Goal: Task Accomplishment & Management: Manage account settings

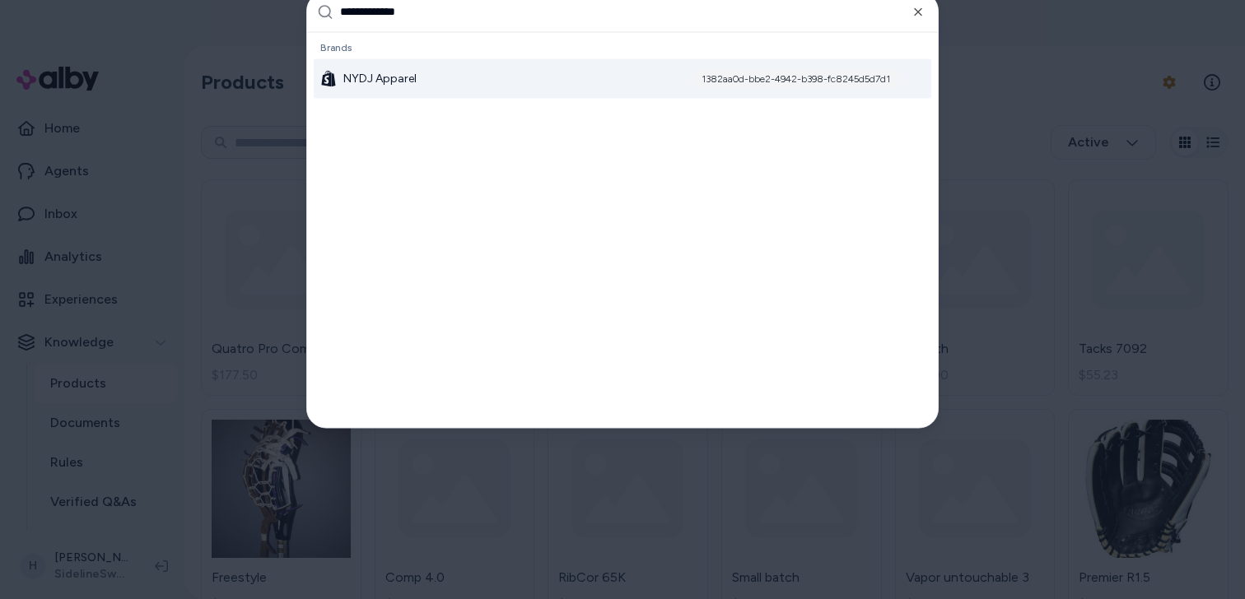
type input "**********"
click at [505, 80] on div "NYDJ Apparel 1382aa0d-bbe2-4942-b398-fc8245d5d7d1" at bounding box center [623, 78] width 618 height 40
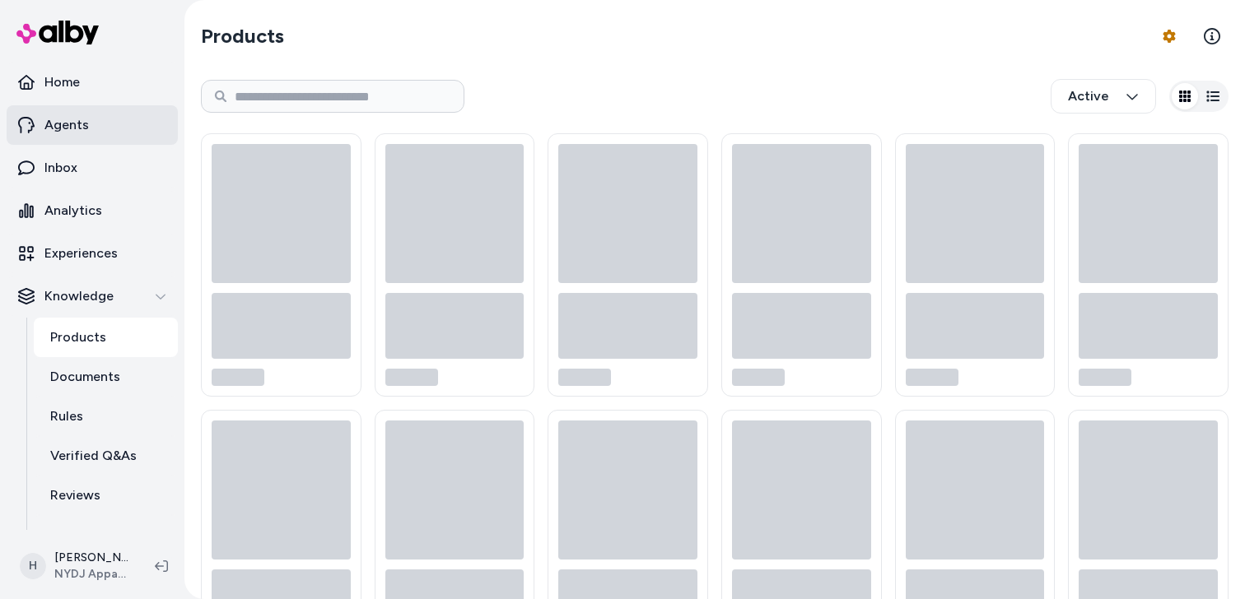
click at [67, 124] on p "Agents" at bounding box center [66, 125] width 44 height 20
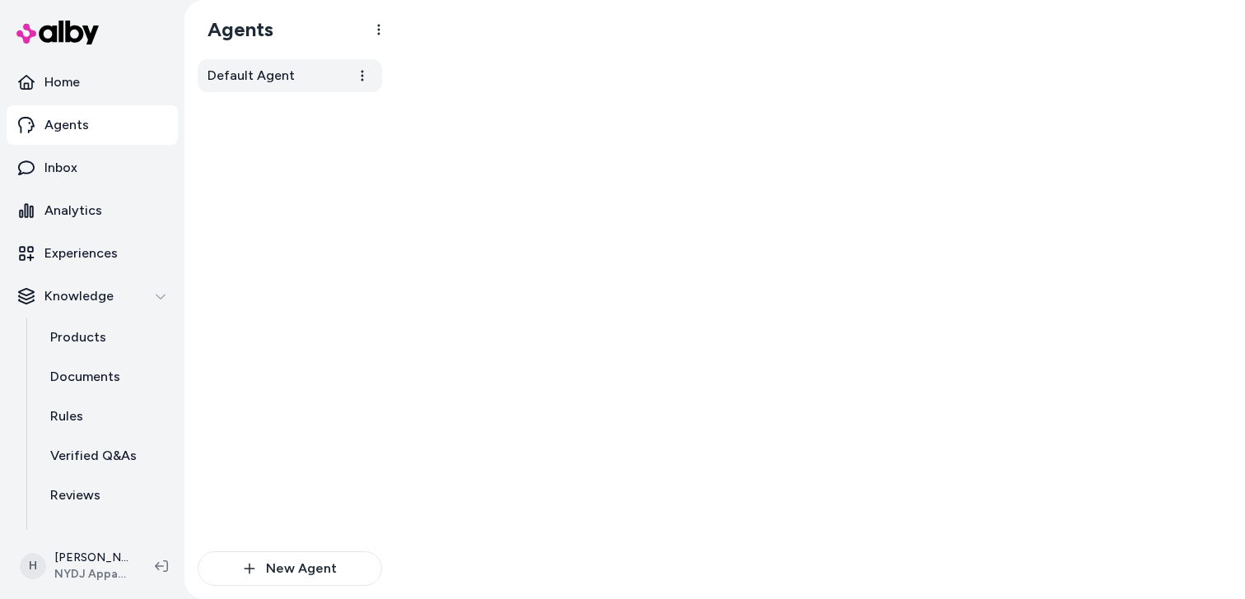
click at [275, 77] on span "Default Agent" at bounding box center [251, 76] width 87 height 20
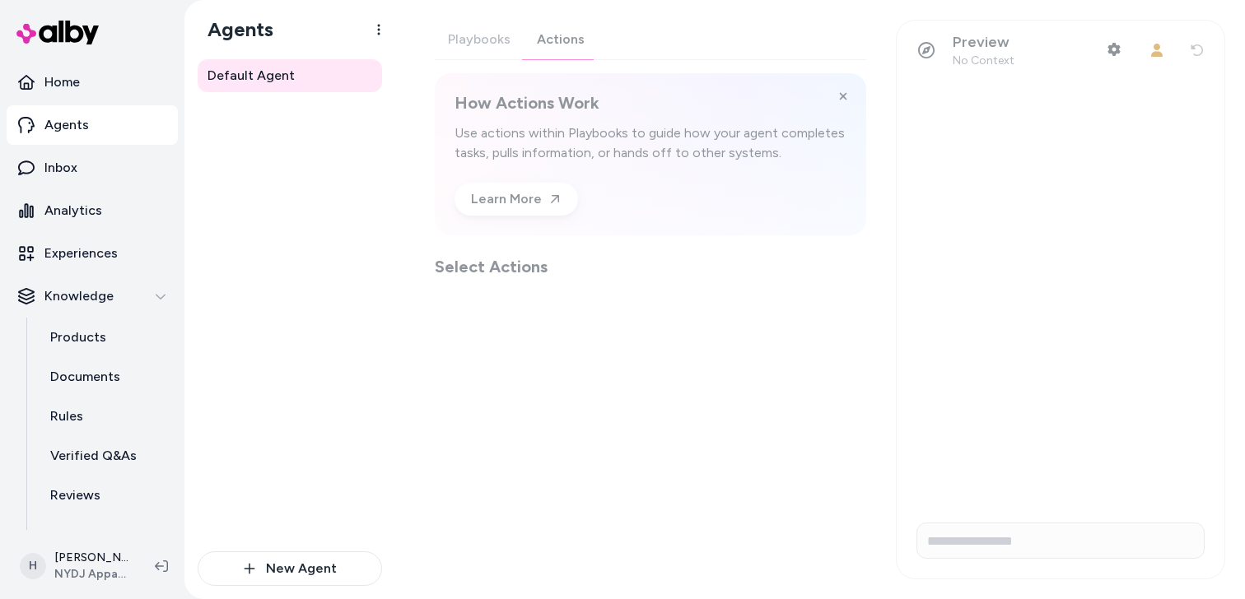
click at [569, 48] on div "Playbooks Actions How Actions Work Use actions within Playbooks to guide how yo…" at bounding box center [650, 149] width 431 height 259
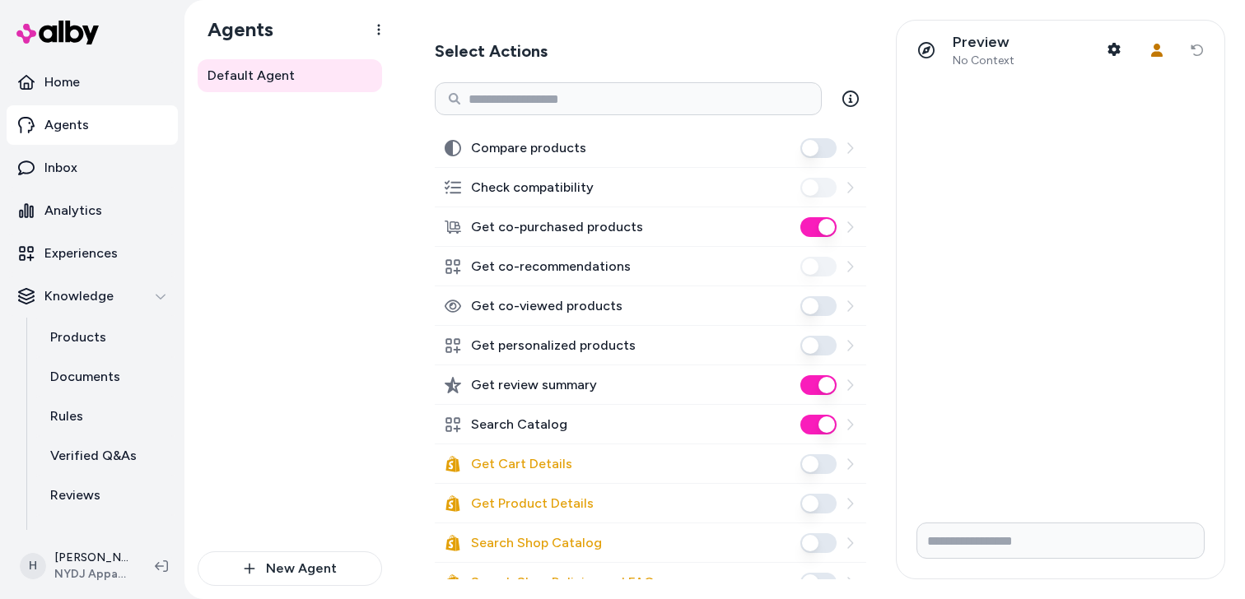
scroll to position [219, 0]
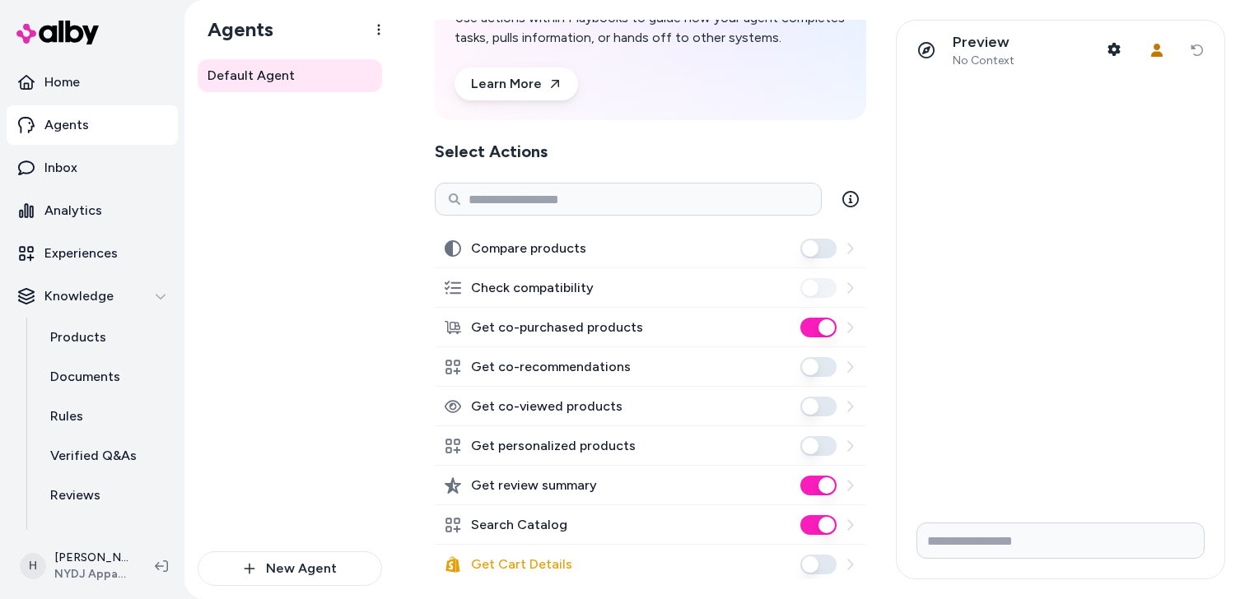
scroll to position [150, 0]
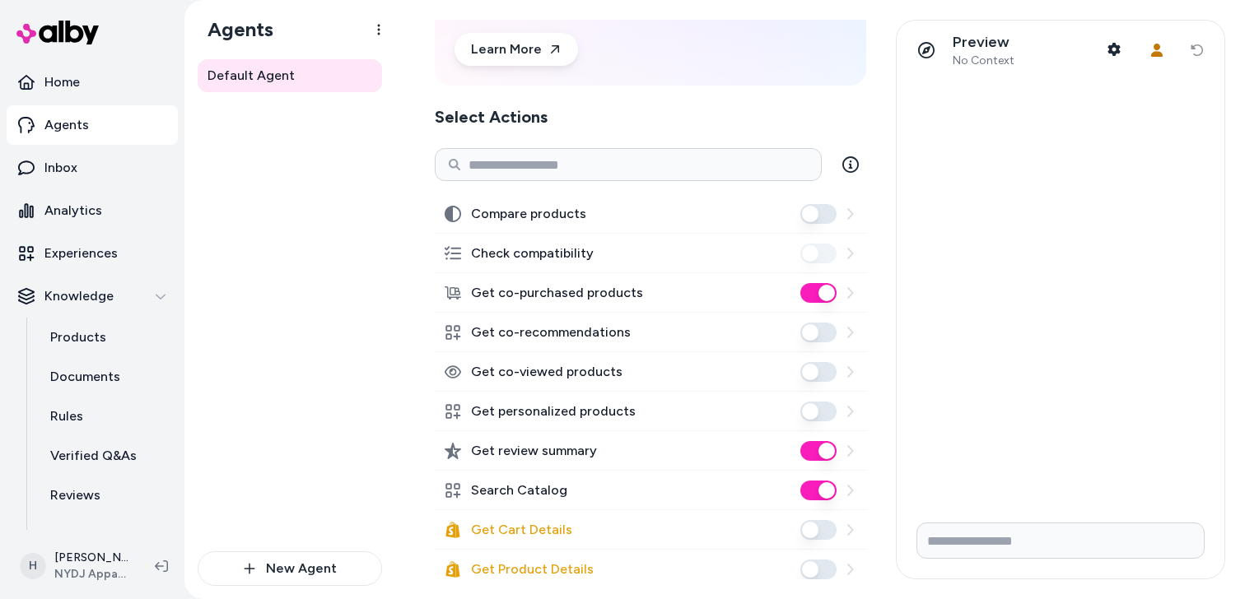
click at [819, 339] on button "Get co-recommendations" at bounding box center [818, 333] width 36 height 20
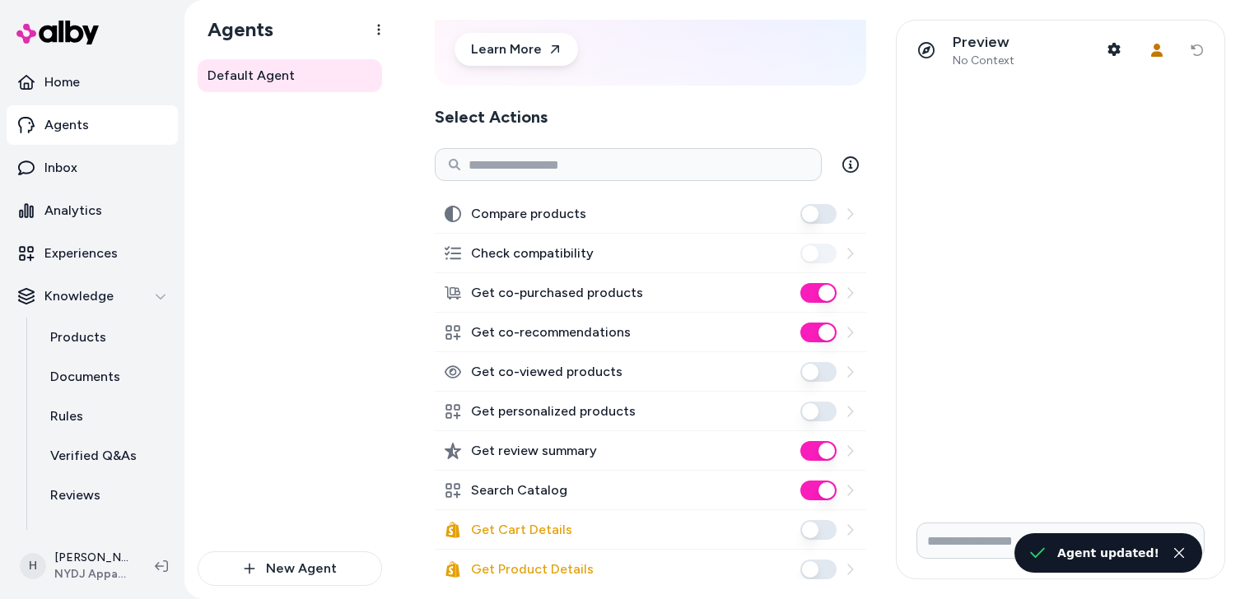
click at [817, 288] on button "Get co-purchased products" at bounding box center [818, 293] width 36 height 20
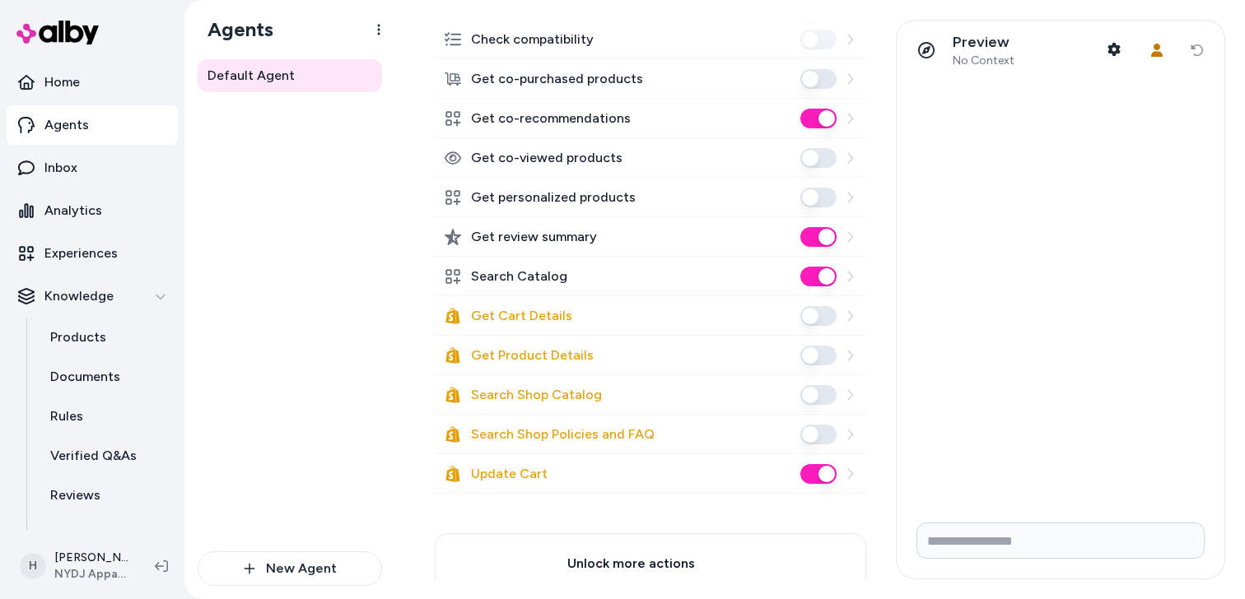
scroll to position [365, 0]
click at [362, 290] on div "Default Agent" at bounding box center [290, 305] width 184 height 492
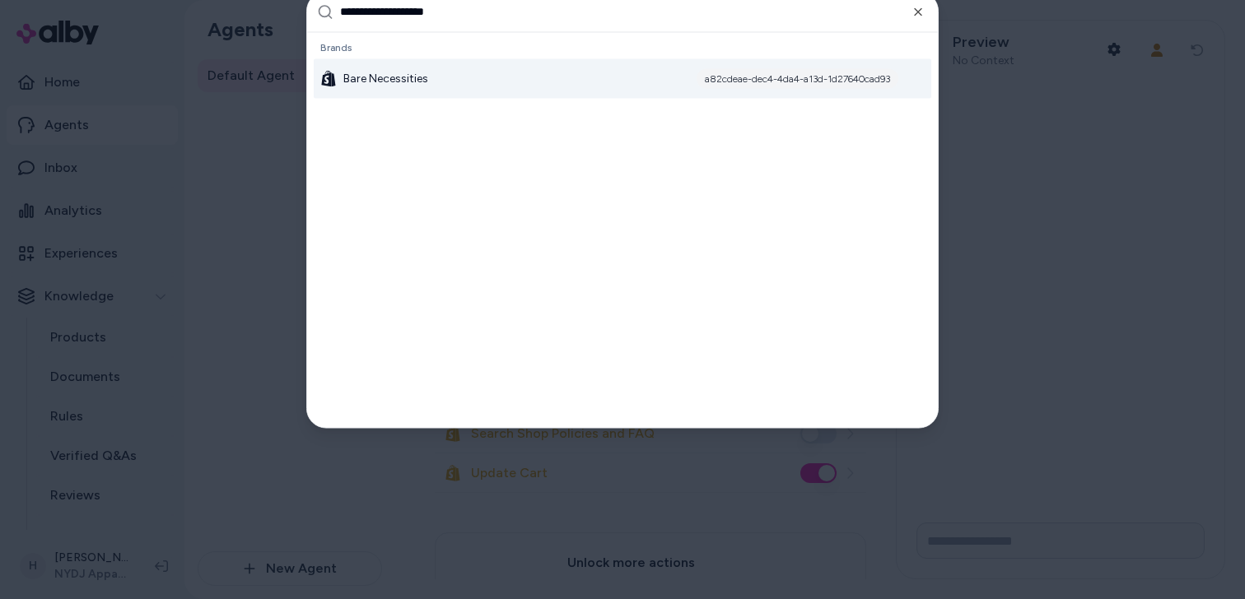
type input "**********"
click at [486, 72] on div "Bare Necessities a82cdeae-dec4-4da4-a13d-1d27640cad93" at bounding box center [623, 78] width 618 height 40
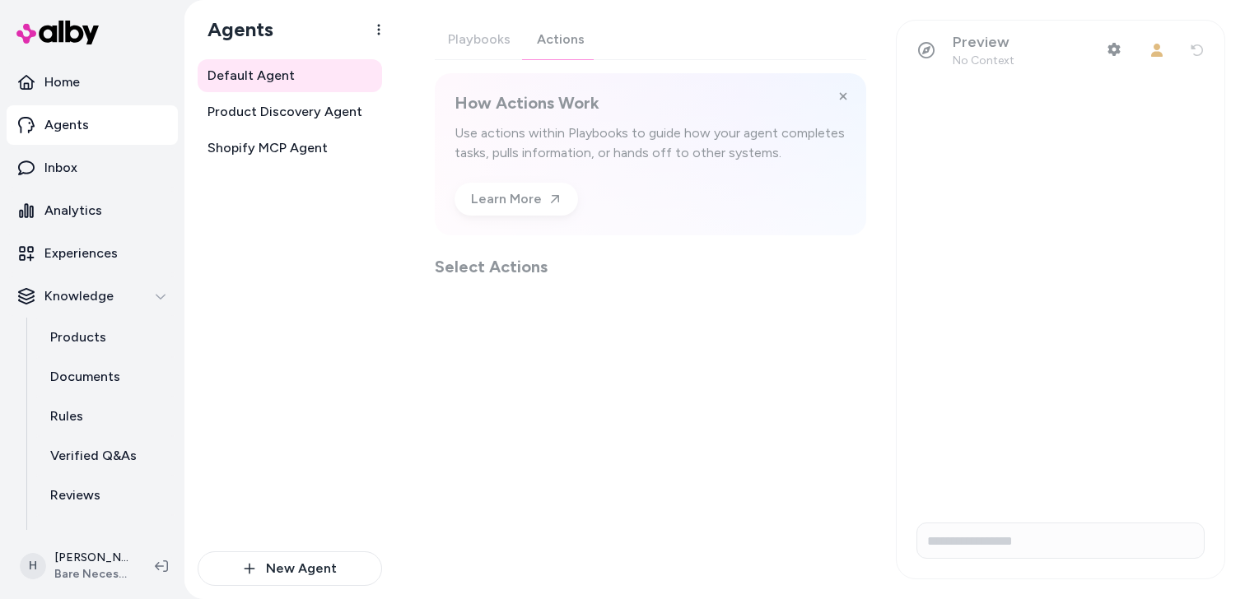
click at [571, 49] on div "Playbooks Actions How Actions Work Use actions within Playbooks to guide how yo…" at bounding box center [650, 149] width 431 height 259
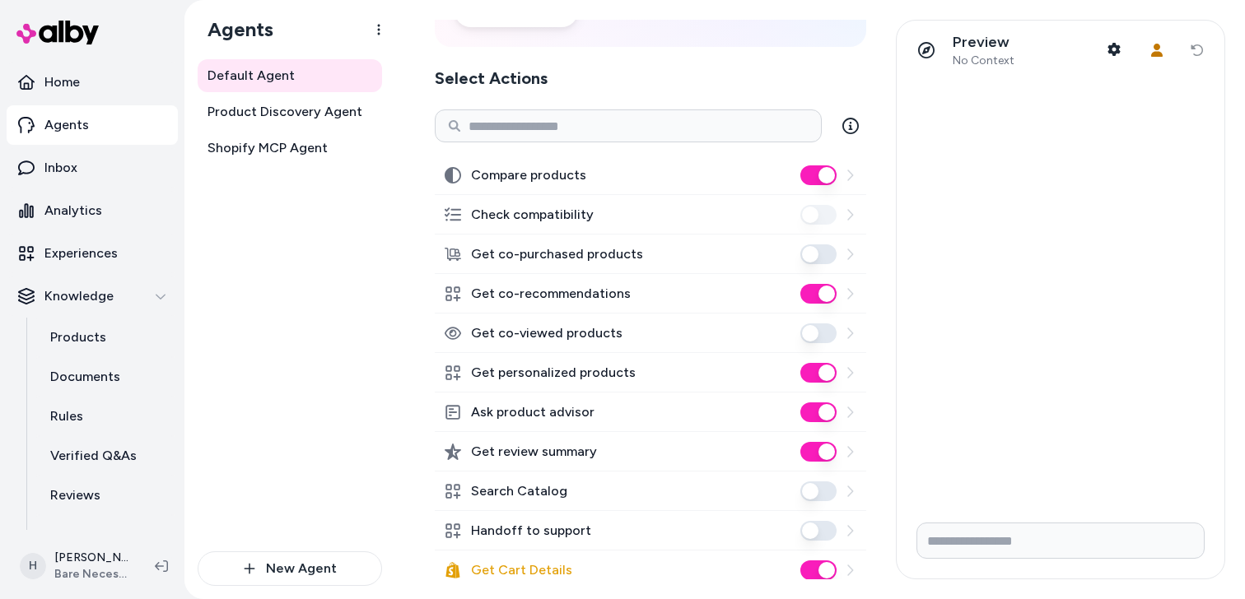
scroll to position [211, 0]
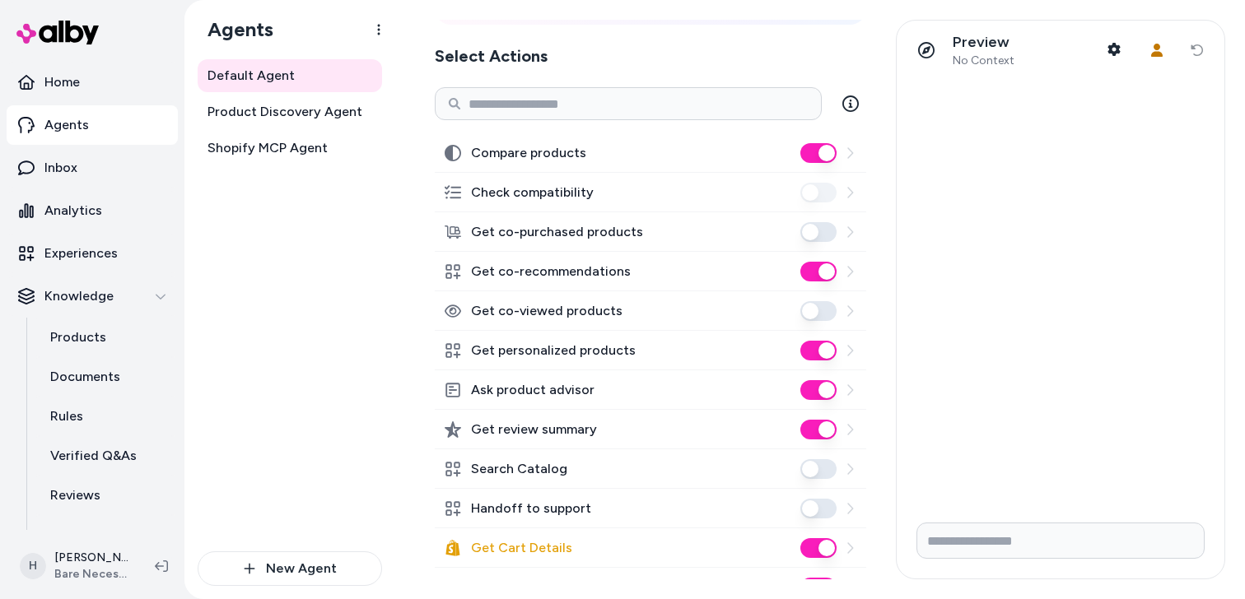
click at [809, 305] on button "Get co-viewed products" at bounding box center [818, 311] width 36 height 20
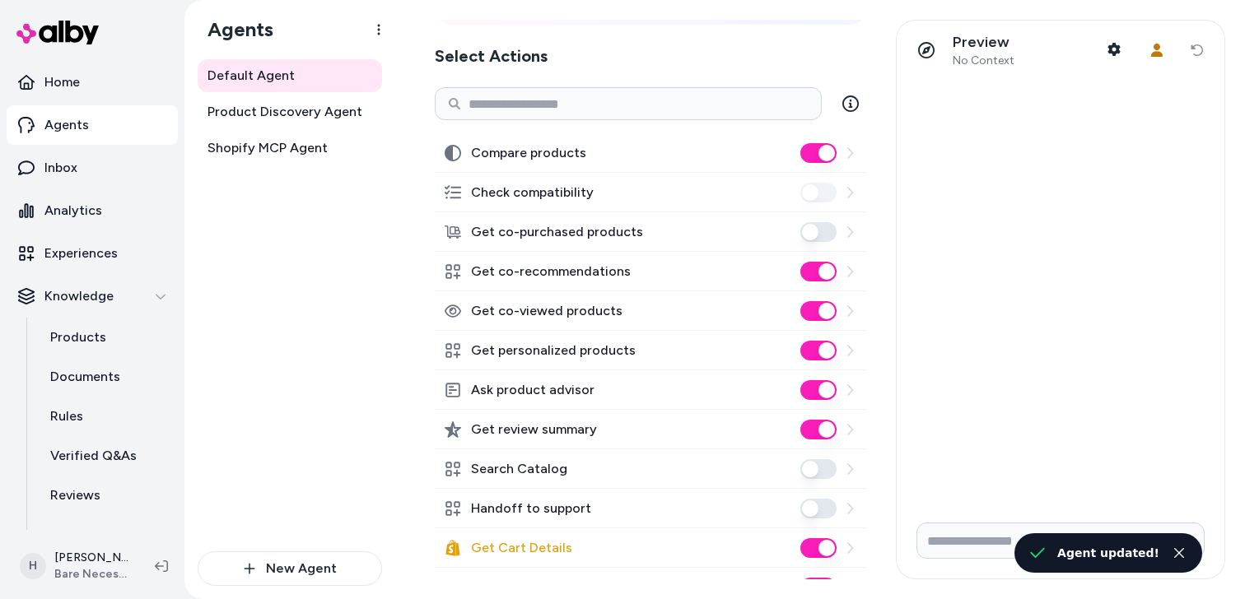
click at [814, 310] on button "Get co-viewed products" at bounding box center [818, 311] width 36 height 20
click at [826, 357] on button "Get personalized products" at bounding box center [818, 351] width 36 height 20
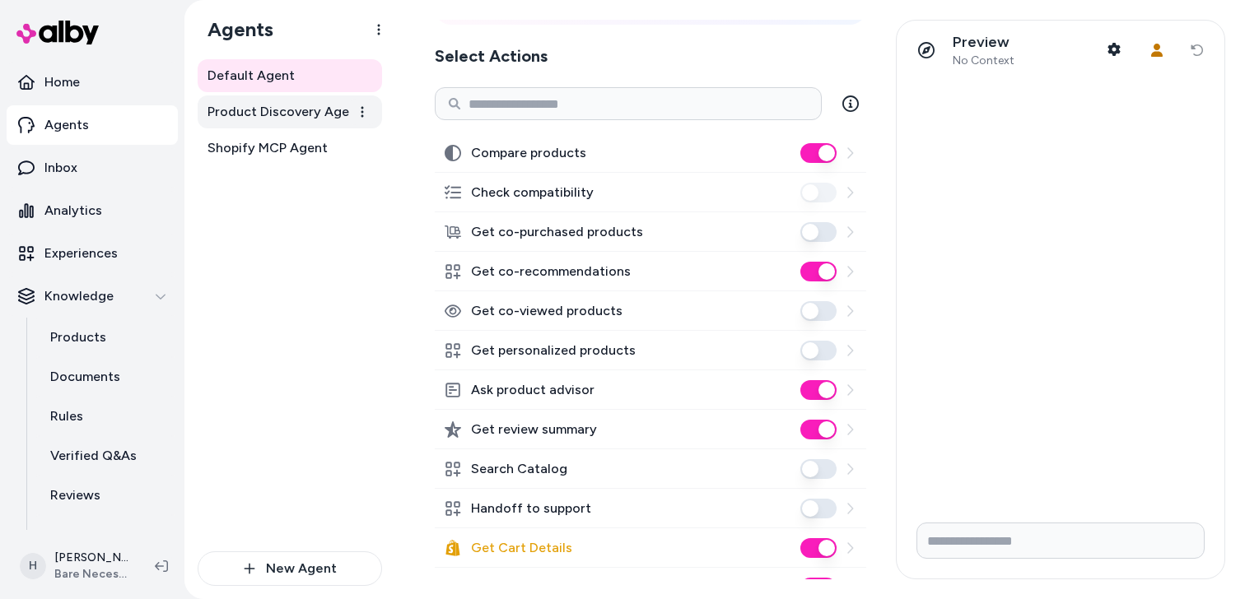
click at [269, 117] on span "Product Discovery Agent" at bounding box center [285, 112] width 155 height 20
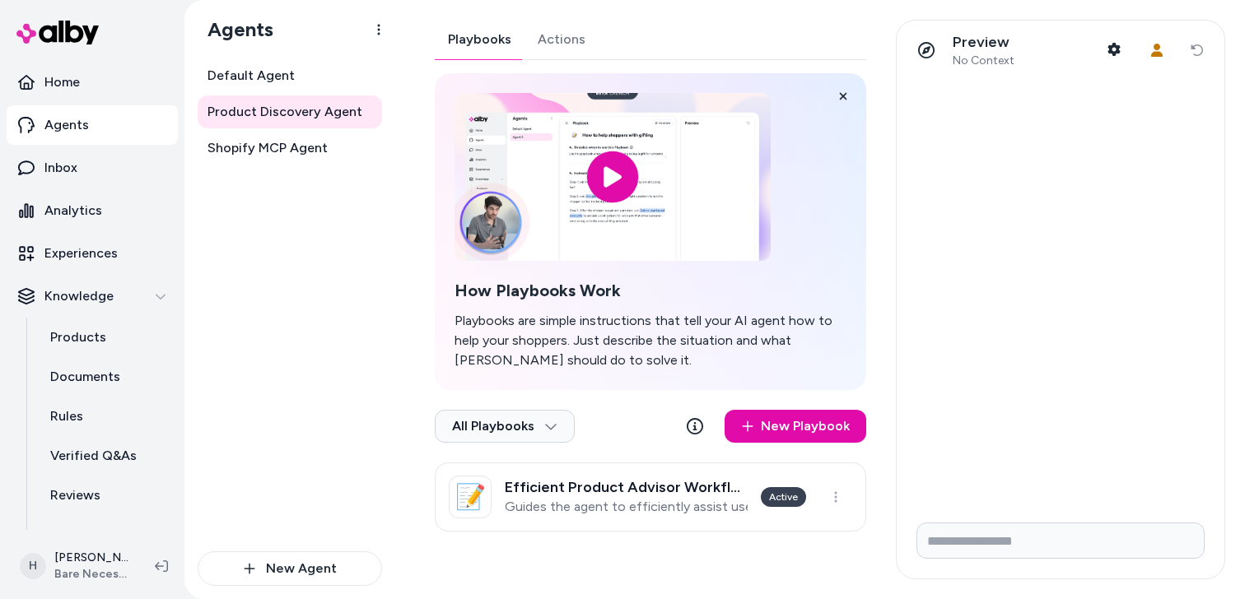
click at [343, 226] on div "Default Agent Product Discovery Agent Shopify MCP Agent" at bounding box center [290, 305] width 184 height 492
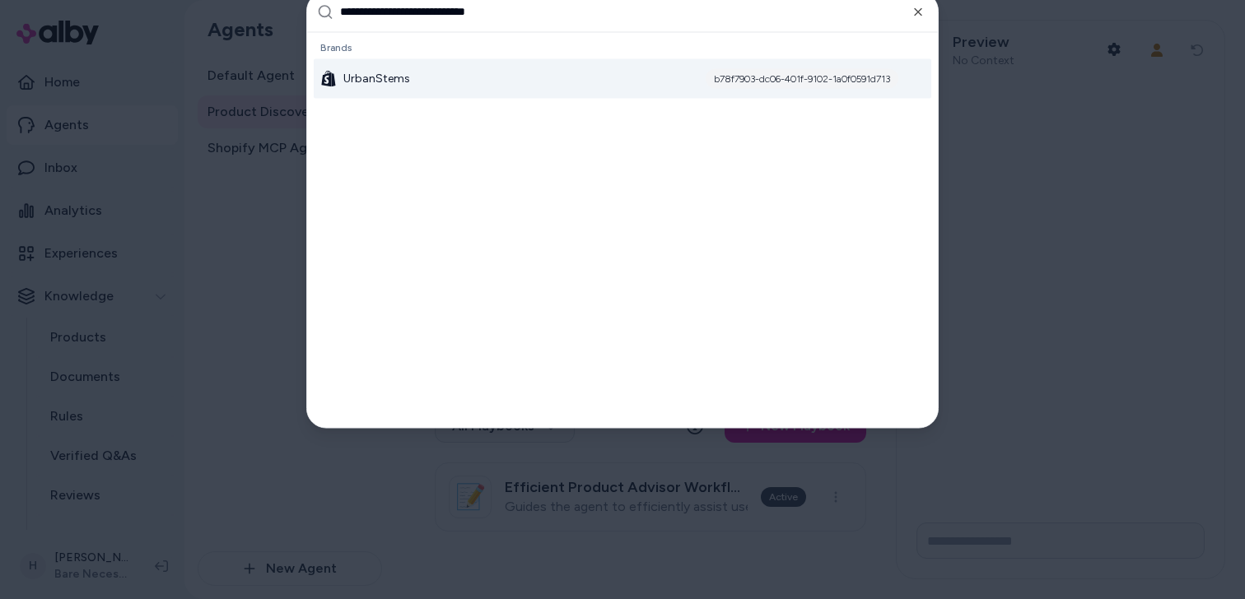
type input "**********"
click at [439, 86] on div "UrbanStems b78f7903-dc06-401f-9102-1a0f0591d713" at bounding box center [623, 78] width 618 height 40
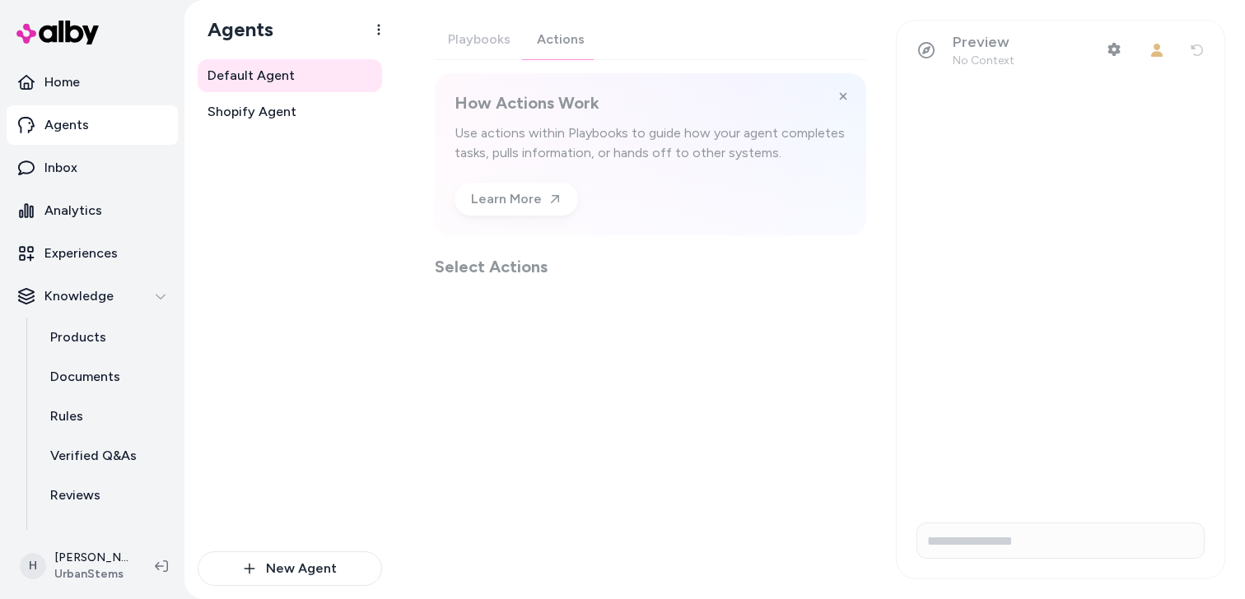
click at [571, 44] on div "Playbooks Actions How Actions Work Use actions within Playbooks to guide how yo…" at bounding box center [650, 149] width 431 height 259
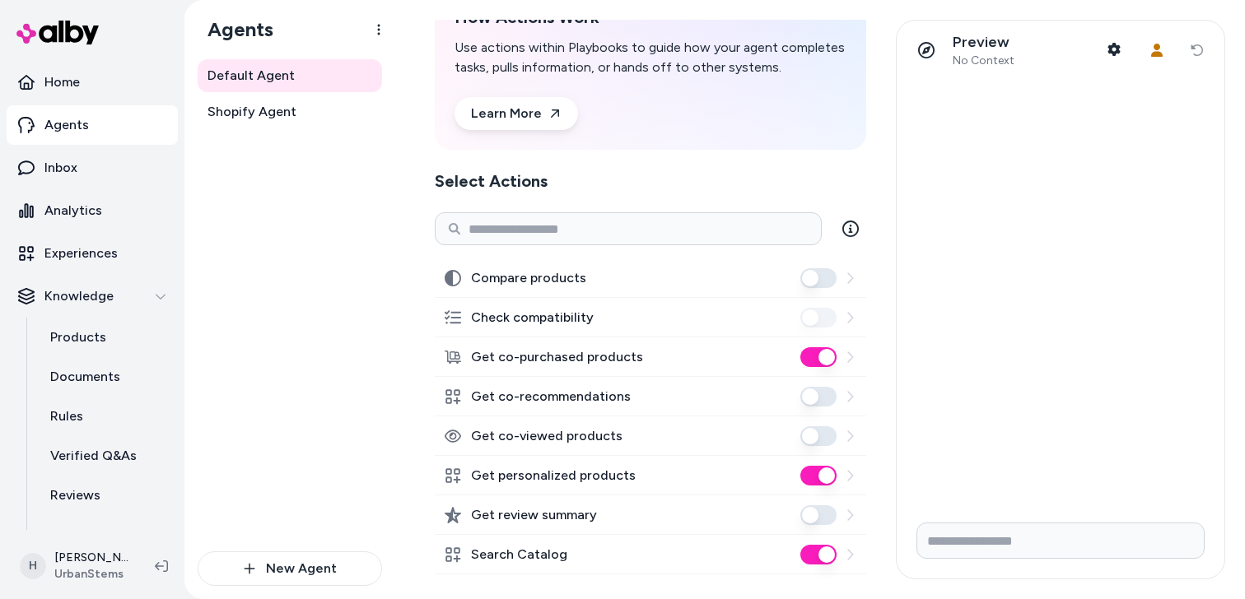
scroll to position [132, 0]
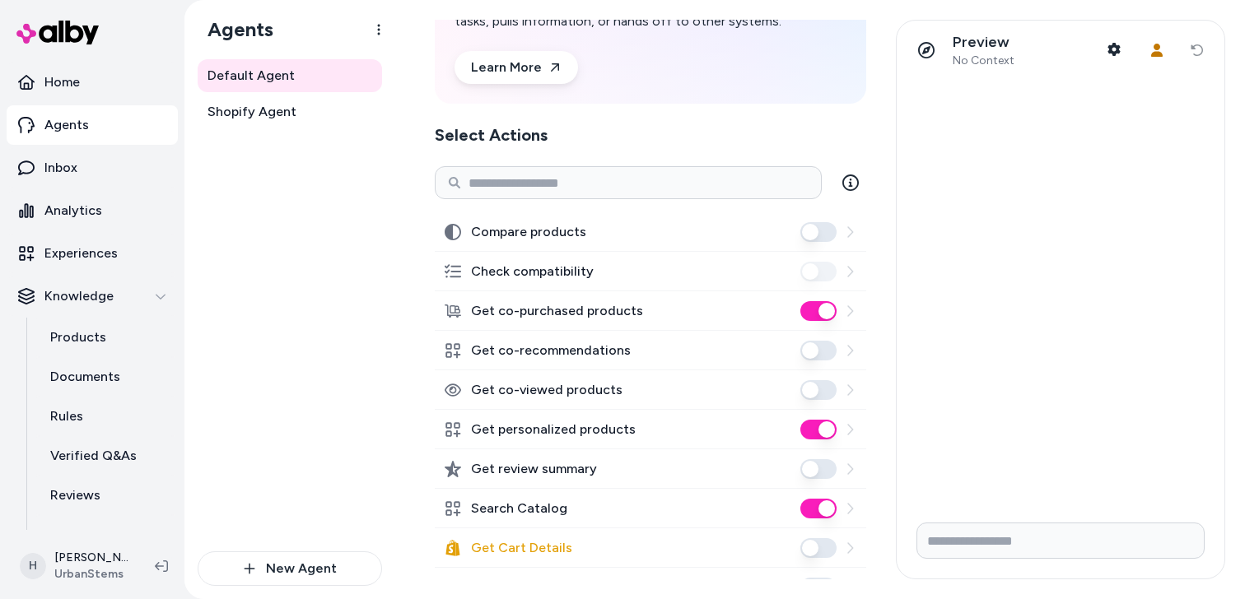
click at [825, 357] on button "Get co-recommendations" at bounding box center [818, 351] width 36 height 20
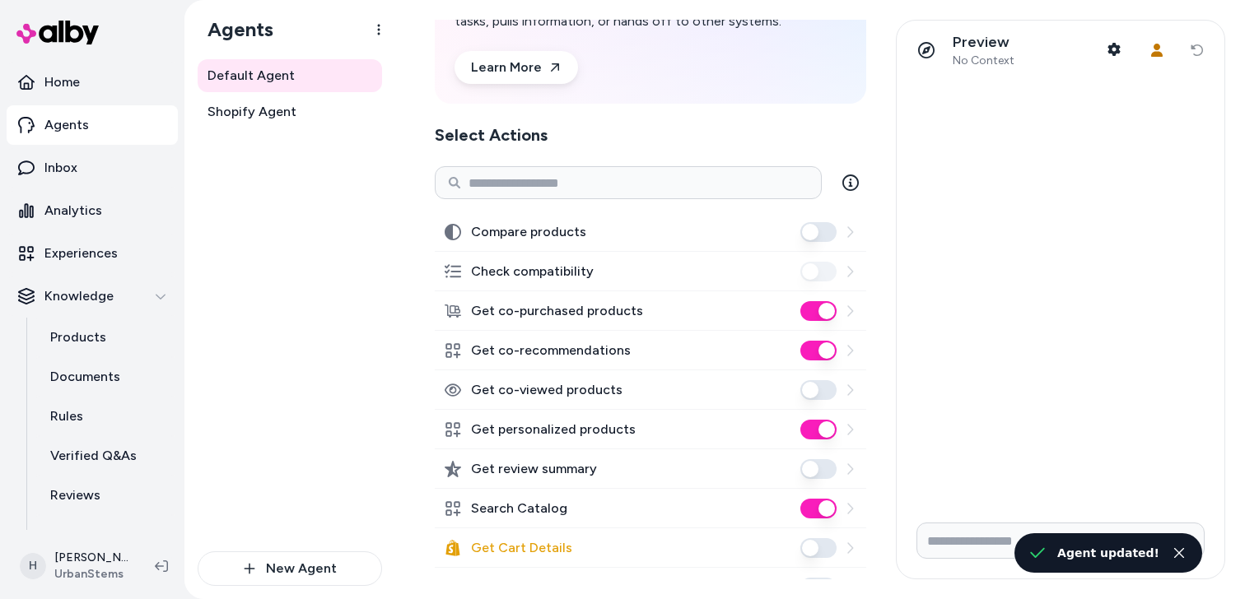
click at [818, 312] on button "Get co-purchased products" at bounding box center [818, 311] width 36 height 20
click at [822, 435] on button "Get personalized products" at bounding box center [818, 430] width 36 height 20
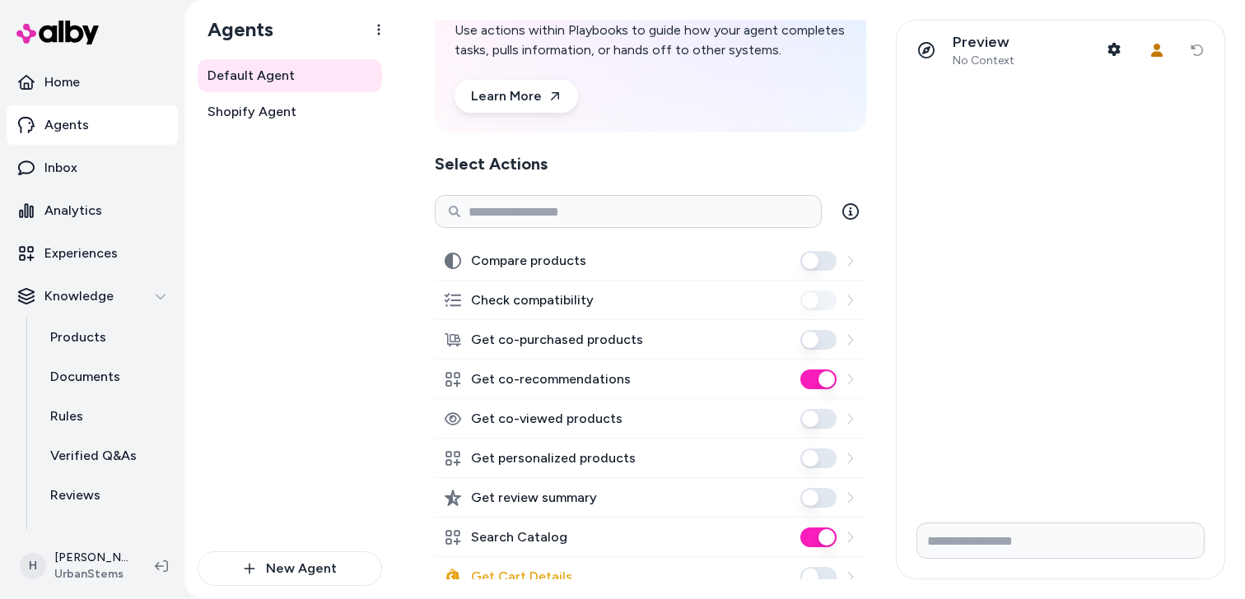
scroll to position [48, 0]
